Goal: Contribute content: Add original content to the website for others to see

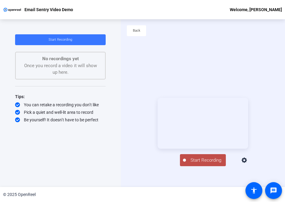
click at [201, 195] on div "© 2025 OpenReel" at bounding box center [142, 194] width 285 height 15
click at [197, 198] on div "© 2025 OpenReel" at bounding box center [142, 194] width 285 height 15
click at [199, 164] on span "Start Recording" at bounding box center [206, 160] width 40 height 7
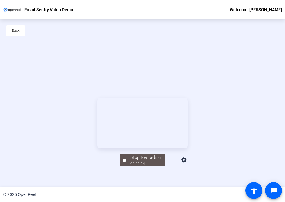
scroll to position [29, 0]
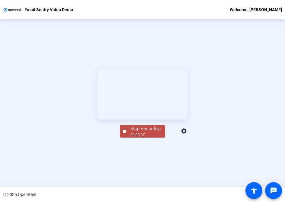
click at [132, 138] on div "00:00:07" at bounding box center [145, 134] width 30 height 5
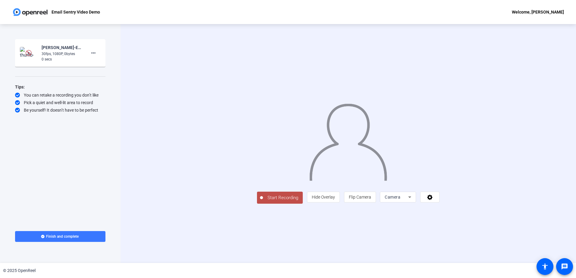
click at [284, 200] on span "Camera" at bounding box center [393, 197] width 16 height 5
click at [284, 202] on span "Screen" at bounding box center [464, 209] width 11 height 7
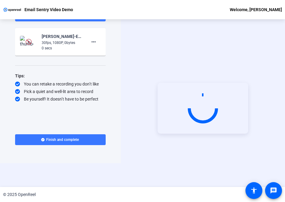
scroll to position [29, 0]
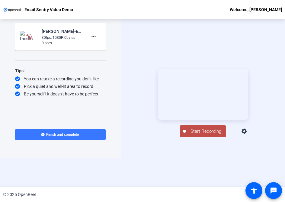
click at [207, 135] on span "Start Recording" at bounding box center [206, 131] width 40 height 7
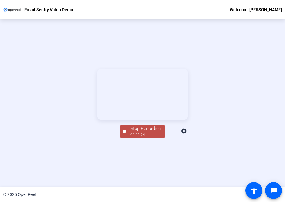
click at [136, 138] on div "00:00:24" at bounding box center [145, 134] width 30 height 5
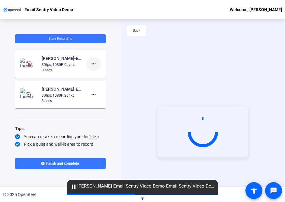
click at [93, 64] on mat-icon "more_horiz" at bounding box center [93, 63] width 7 height 7
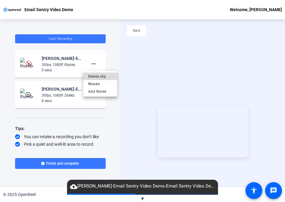
click at [97, 76] on span "Delete clip" at bounding box center [100, 76] width 24 height 7
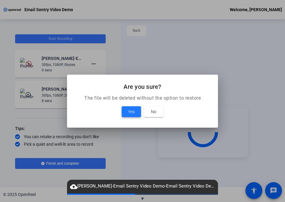
click at [123, 109] on span at bounding box center [130, 112] width 19 height 14
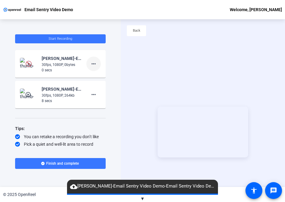
click at [93, 65] on mat-icon "more_horiz" at bounding box center [93, 63] width 7 height 7
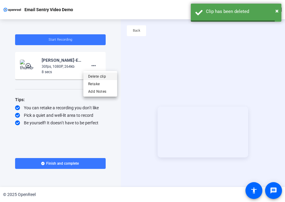
click at [101, 78] on span "Delete clip" at bounding box center [100, 76] width 24 height 7
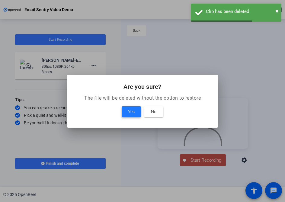
click at [130, 112] on span "Yes" at bounding box center [131, 111] width 7 height 7
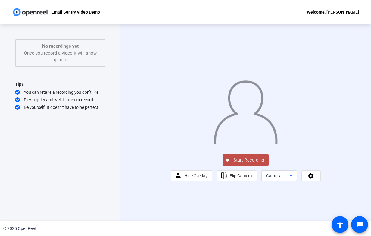
click at [284, 179] on icon at bounding box center [291, 175] width 7 height 7
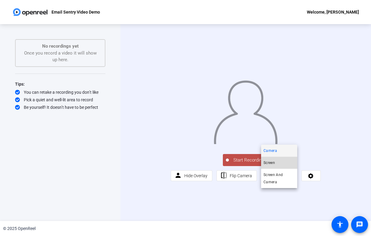
click at [271, 165] on span "Screen" at bounding box center [269, 162] width 11 height 7
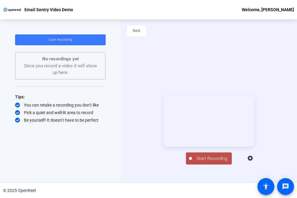
click at [205, 162] on span "Start Recording" at bounding box center [212, 158] width 40 height 7
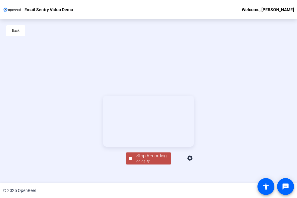
scroll to position [29, 0]
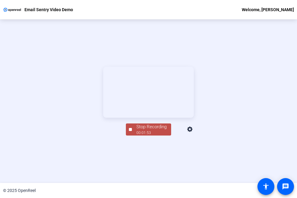
click at [148, 130] on div "Stop Recording" at bounding box center [151, 126] width 30 height 7
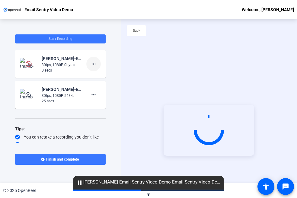
click at [90, 62] on mat-icon "more_horiz" at bounding box center [93, 63] width 7 height 7
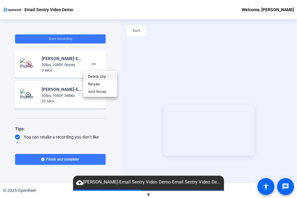
click at [91, 76] on span "Delete clip" at bounding box center [100, 76] width 24 height 7
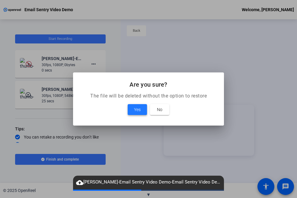
drag, startPoint x: 130, startPoint y: 106, endPoint x: 108, endPoint y: 83, distance: 32.4
click at [131, 106] on span at bounding box center [136, 109] width 19 height 14
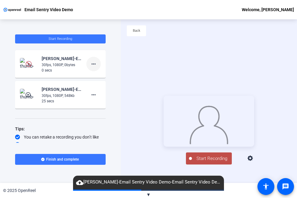
click at [92, 62] on mat-icon "more_horiz" at bounding box center [93, 63] width 7 height 7
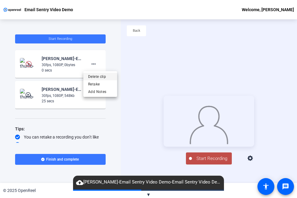
click at [97, 75] on span "Delete clip" at bounding box center [100, 76] width 24 height 7
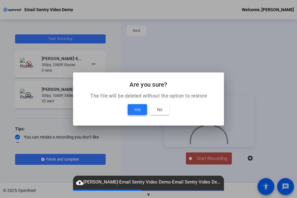
click at [129, 108] on span at bounding box center [136, 109] width 19 height 14
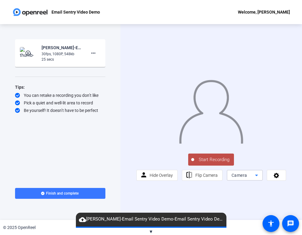
click at [259, 178] on icon at bounding box center [256, 174] width 7 height 7
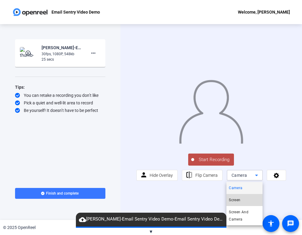
click at [243, 197] on mat-option "Screen" at bounding box center [245, 200] width 36 height 12
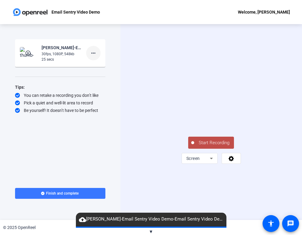
click at [91, 54] on mat-icon "more_horiz" at bounding box center [93, 52] width 7 height 7
click at [93, 66] on span "Delete clip" at bounding box center [103, 65] width 24 height 7
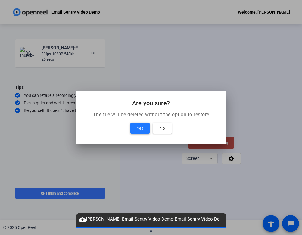
click at [137, 126] on span "Yes" at bounding box center [140, 127] width 7 height 7
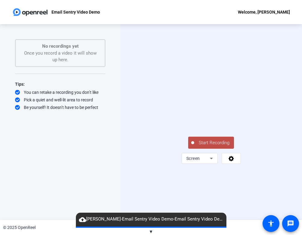
click at [207, 146] on span "Start Recording" at bounding box center [214, 142] width 40 height 7
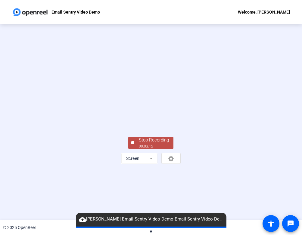
click at [147, 143] on div "Stop Recording" at bounding box center [154, 140] width 30 height 7
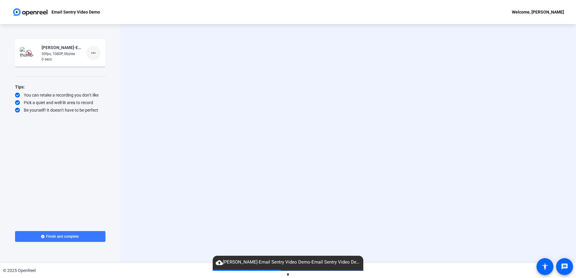
click at [95, 55] on mat-icon "more_horiz" at bounding box center [93, 52] width 7 height 7
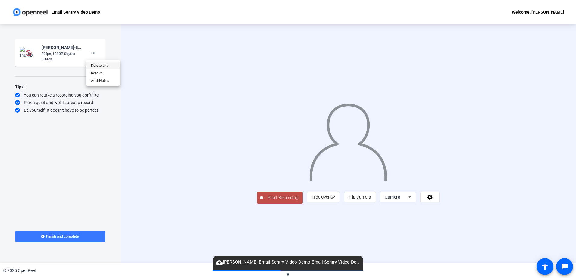
click at [105, 67] on span "Delete clip" at bounding box center [103, 65] width 24 height 7
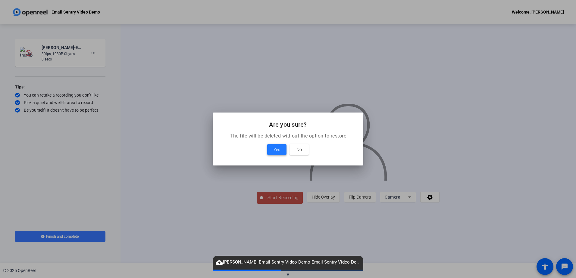
click at [277, 150] on span "Yes" at bounding box center [277, 149] width 7 height 7
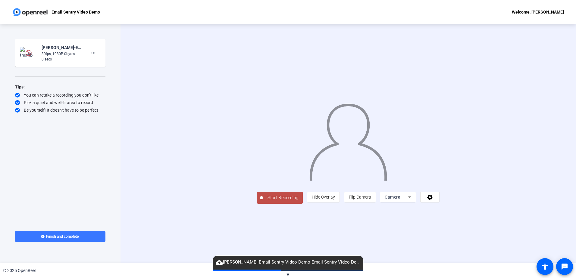
click at [401, 200] on span "Camera" at bounding box center [393, 197] width 16 height 5
click at [472, 210] on mat-option "Screen" at bounding box center [474, 209] width 36 height 12
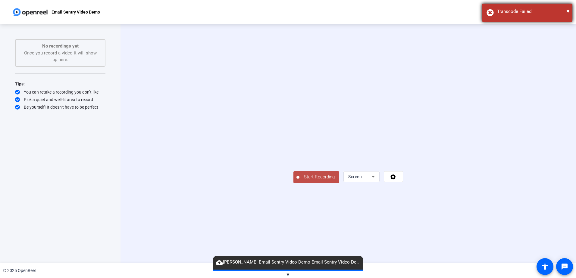
click at [528, 11] on div "Transcode Failed" at bounding box center [532, 11] width 71 height 7
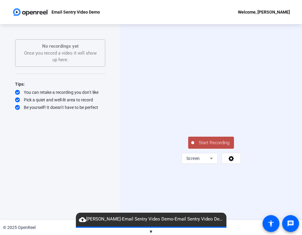
click at [211, 146] on span "Start Recording" at bounding box center [214, 142] width 40 height 7
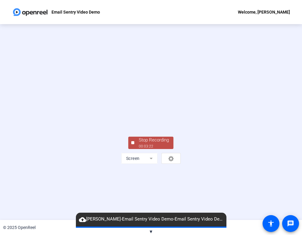
click at [151, 143] on div "Stop Recording" at bounding box center [154, 140] width 30 height 7
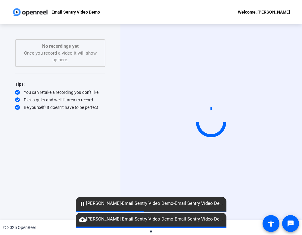
click at [140, 63] on div "Start Recording" at bounding box center [212, 122] width 182 height 196
click at [212, 22] on div "Email Sentry Video Demo Welcome, Ashish Savani" at bounding box center [151, 12] width 302 height 24
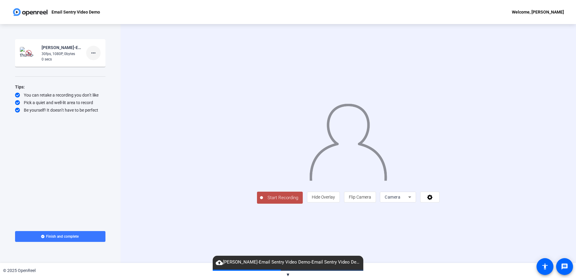
click at [95, 51] on mat-icon "more_horiz" at bounding box center [93, 52] width 7 height 7
click at [132, 116] on div at bounding box center [288, 139] width 576 height 278
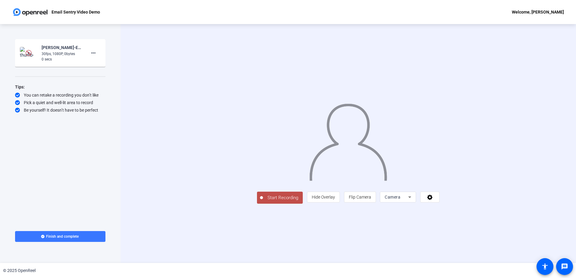
click at [401, 200] on span "Camera" at bounding box center [393, 197] width 16 height 5
click at [464, 212] on span "Screen" at bounding box center [464, 209] width 11 height 7
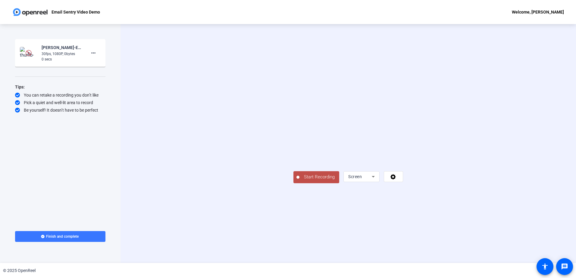
click at [300, 181] on span "Start Recording" at bounding box center [320, 177] width 40 height 7
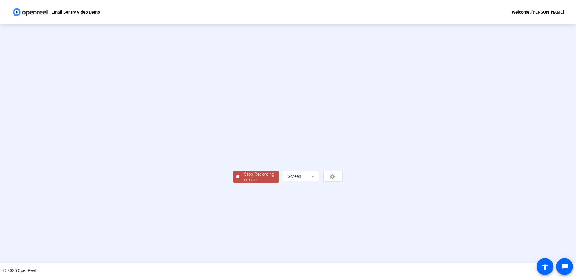
click at [244, 178] on div "Stop Recording" at bounding box center [259, 174] width 30 height 7
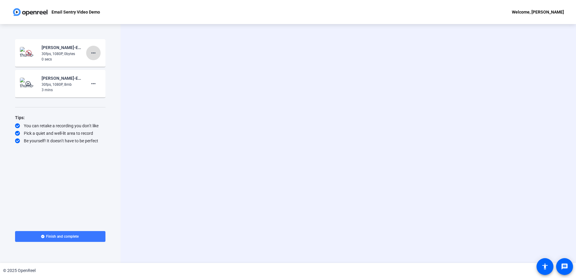
click at [91, 54] on mat-icon "more_horiz" at bounding box center [93, 52] width 7 height 7
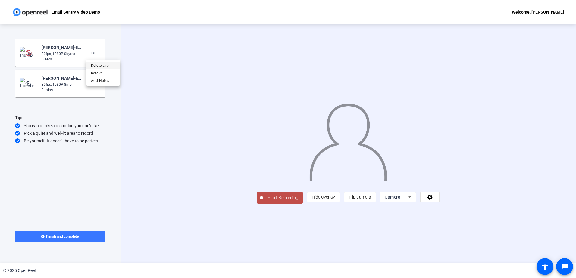
click at [92, 66] on span "Delete clip" at bounding box center [103, 65] width 24 height 7
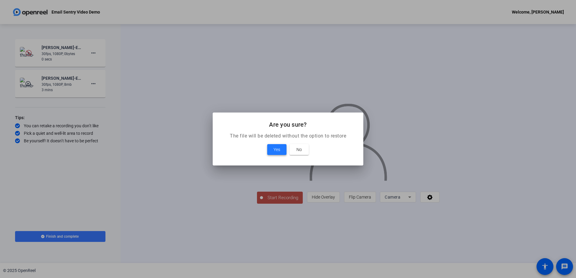
click at [274, 148] on span "Yes" at bounding box center [277, 149] width 7 height 7
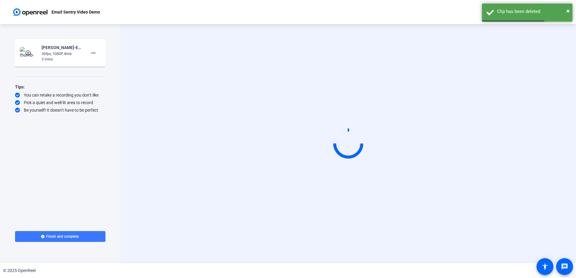
click at [53, 51] on div "30fps, 1080P, 8mb" at bounding box center [62, 53] width 40 height 5
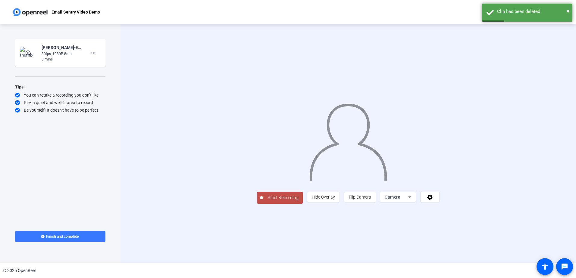
click at [30, 54] on mat-icon "play_circle_outline" at bounding box center [28, 53] width 7 height 6
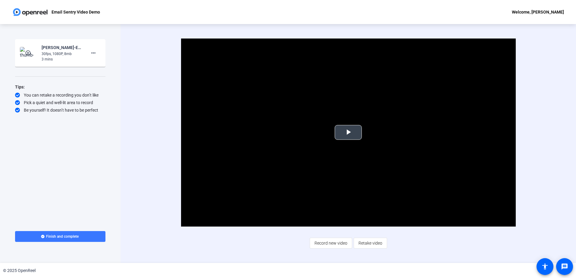
click at [348, 133] on span "Video Player" at bounding box center [348, 133] width 0 height 0
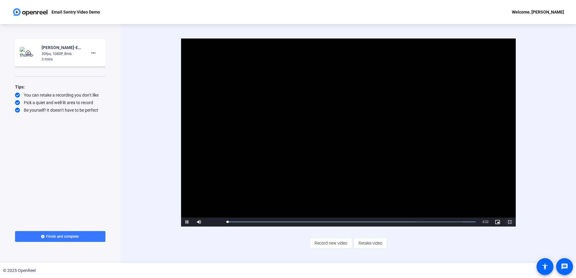
click at [510, 222] on span "Video Player" at bounding box center [510, 222] width 12 height 0
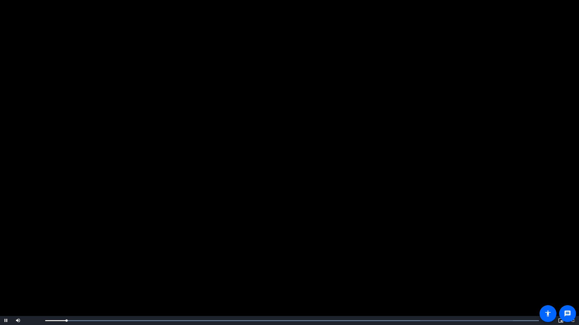
click at [279, 221] on video "Video Player" at bounding box center [289, 162] width 579 height 325
click at [305, 199] on video "Video Player" at bounding box center [289, 162] width 579 height 325
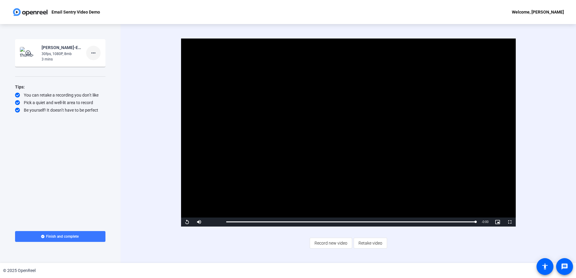
click at [96, 56] on mat-icon "more_horiz" at bounding box center [93, 52] width 7 height 7
